Goal: Task Accomplishment & Management: Use online tool/utility

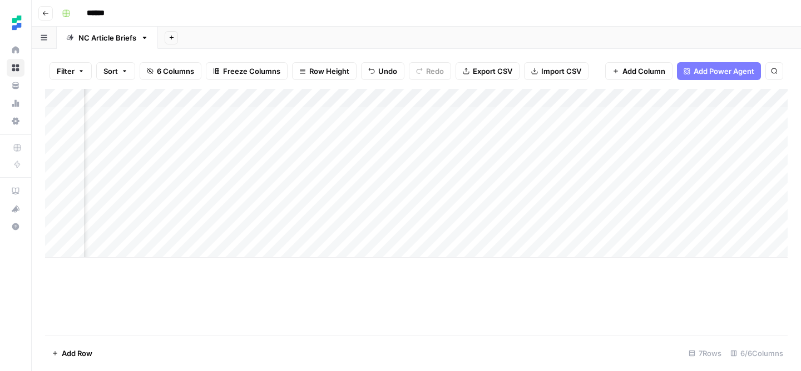
scroll to position [0, 163]
click at [514, 190] on div "Add Column" at bounding box center [416, 173] width 742 height 169
click at [515, 193] on div "Add Column" at bounding box center [416, 173] width 742 height 169
